Goal: Task Accomplishment & Management: Manage account settings

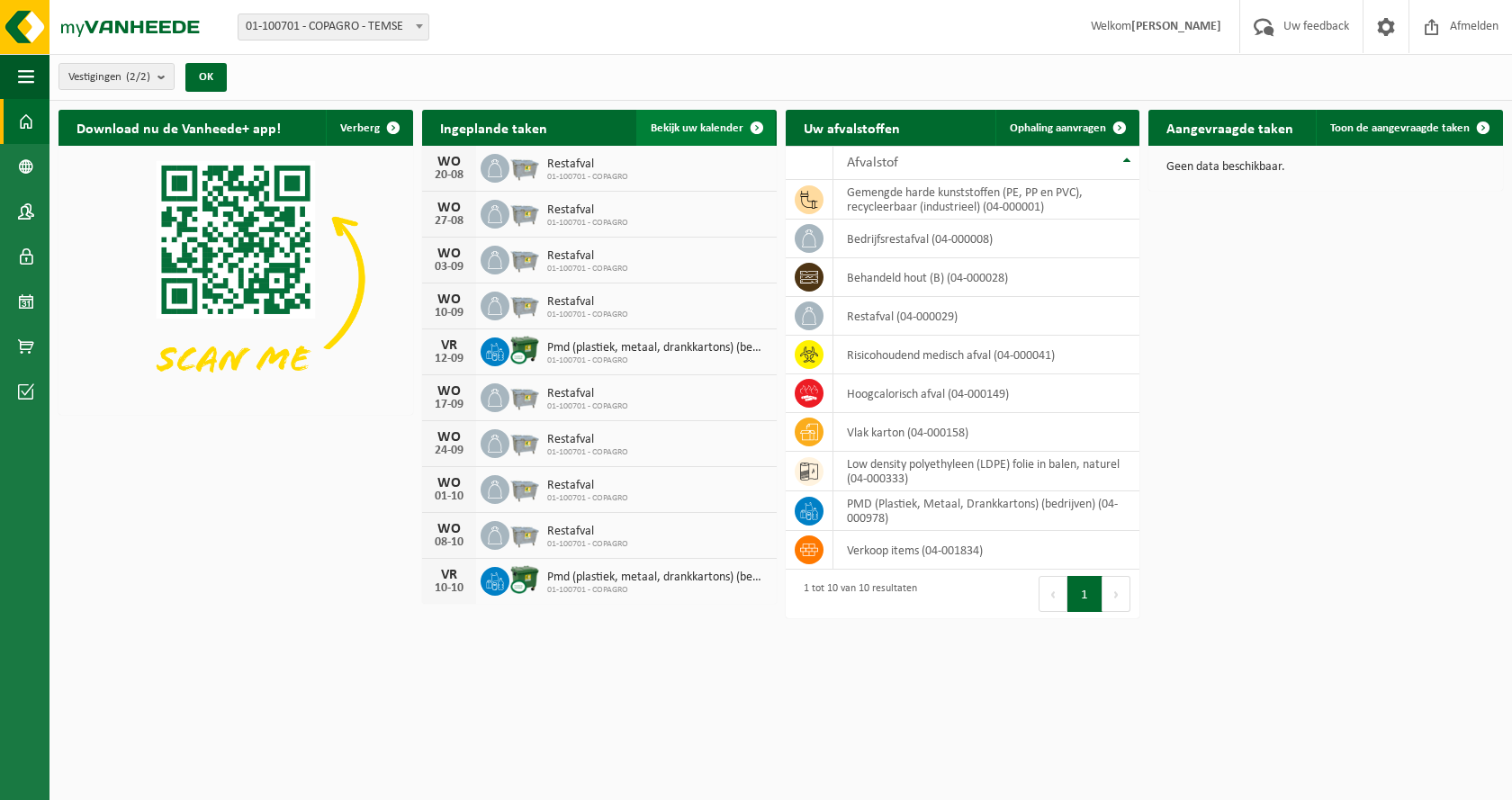
click at [689, 128] on span "Bekijk uw kalender" at bounding box center [697, 128] width 92 height 11
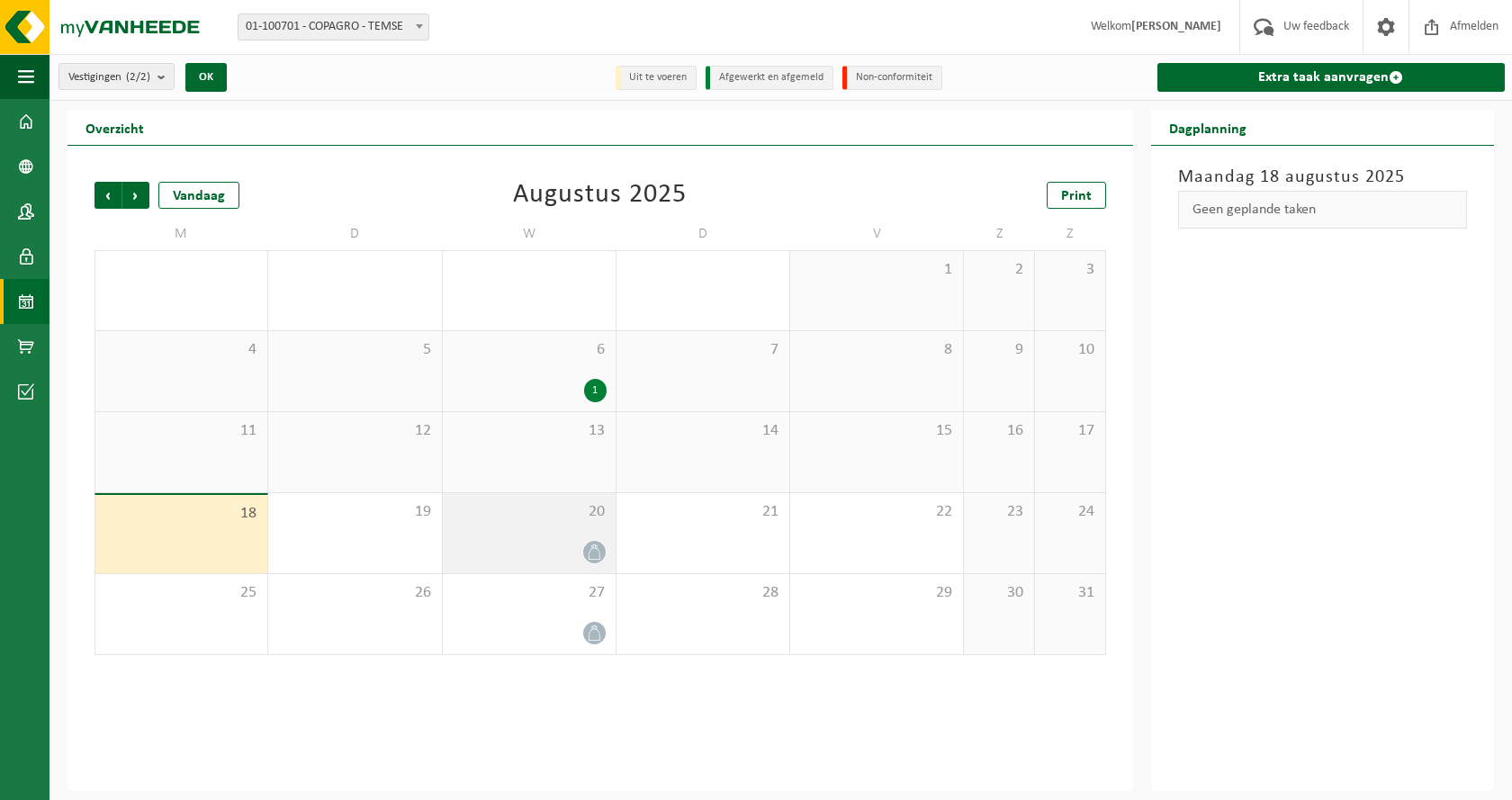
click at [584, 552] on span at bounding box center [595, 552] width 23 height 23
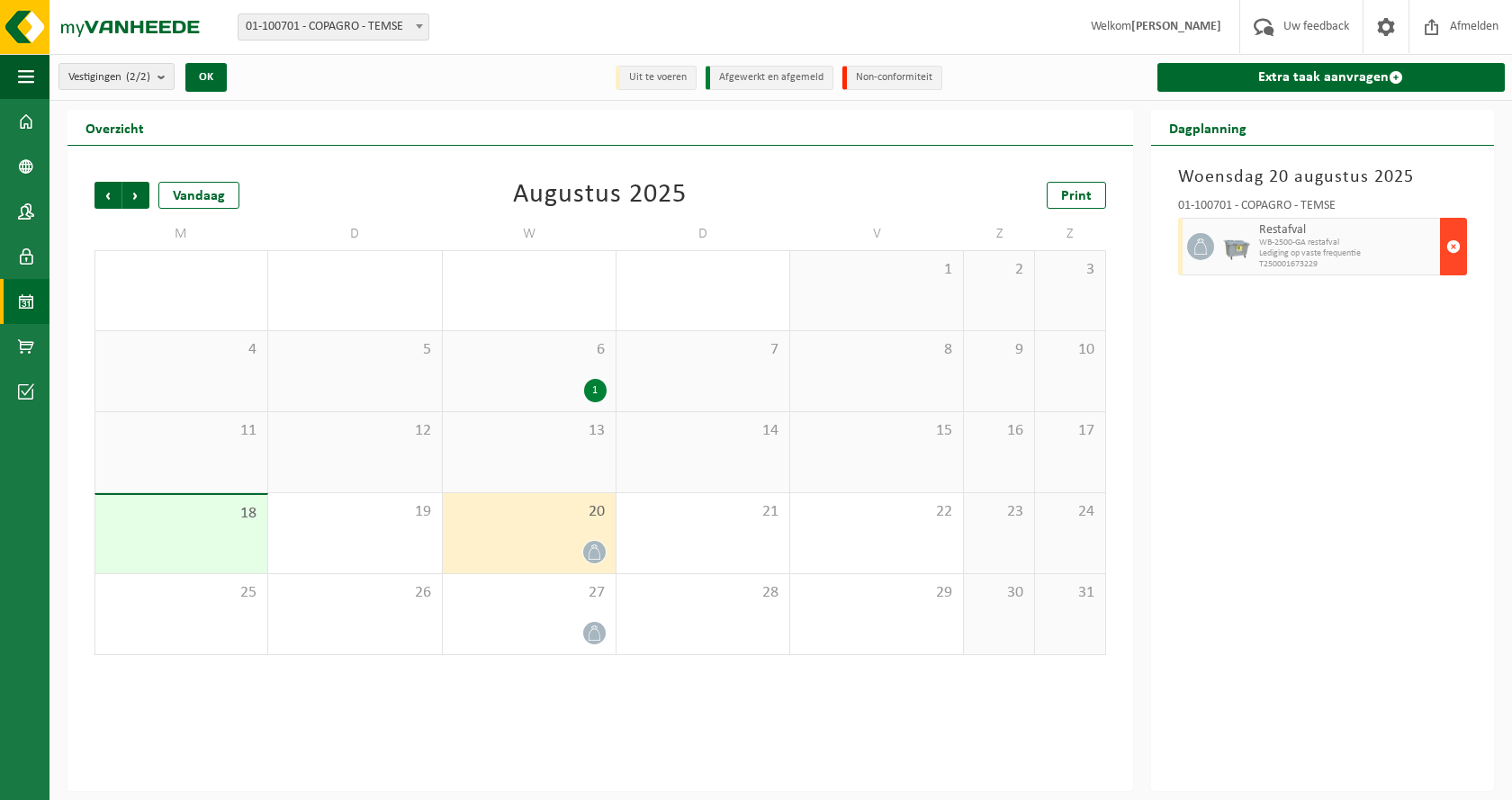
click at [1460, 248] on span "button" at bounding box center [1453, 247] width 14 height 36
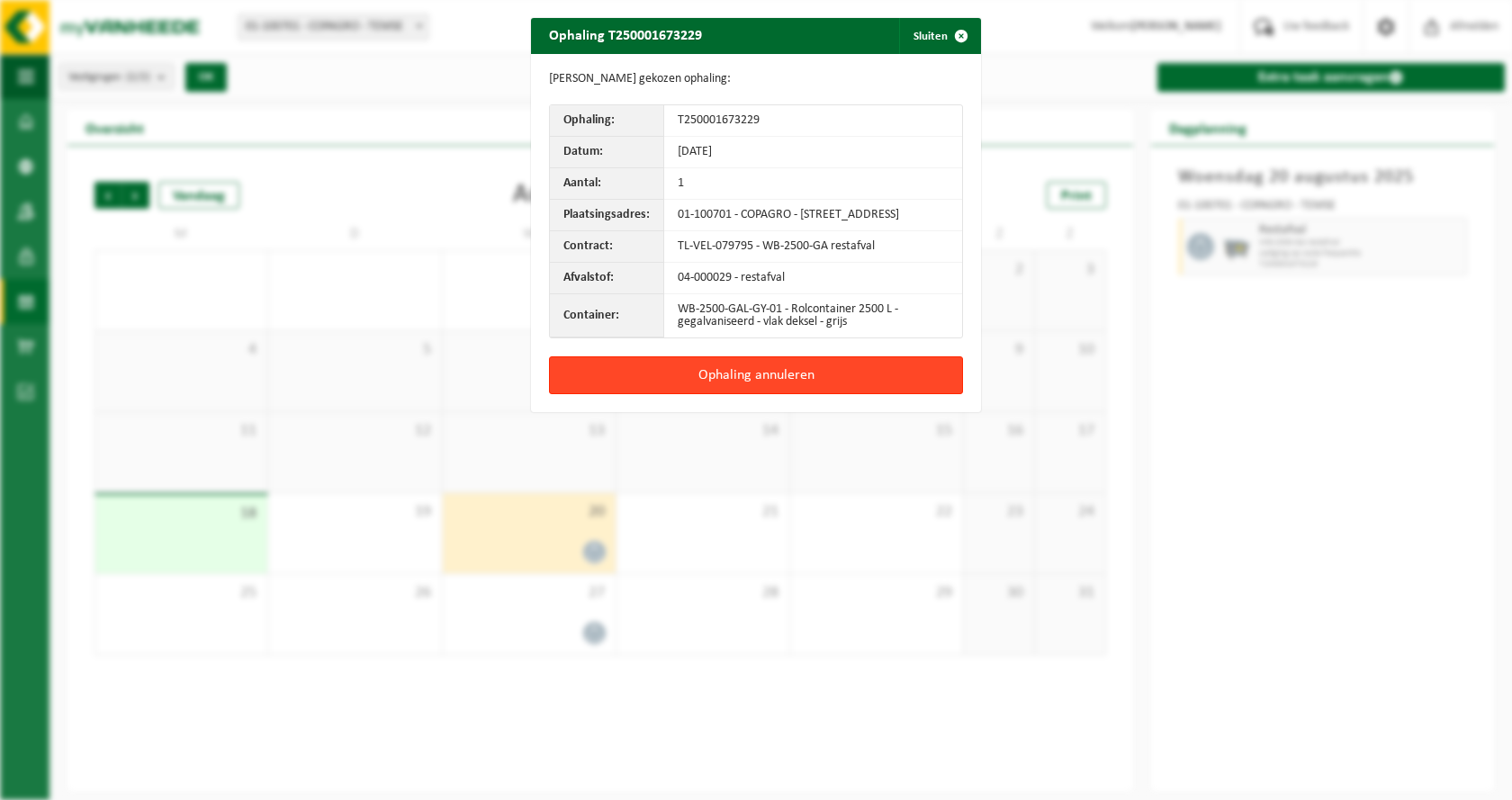
click at [801, 381] on button "Ophaling annuleren" at bounding box center [756, 376] width 414 height 38
